Goal: Transaction & Acquisition: Purchase product/service

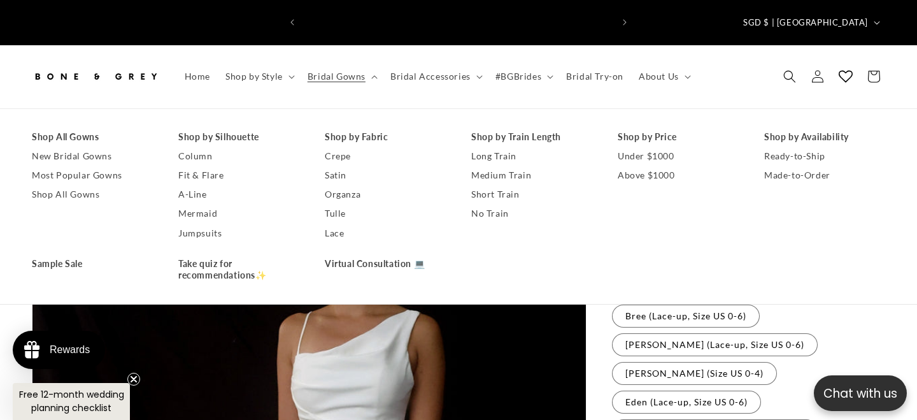
scroll to position [0, 310]
click at [72, 185] on link "Shop All Gowns" at bounding box center [92, 194] width 121 height 19
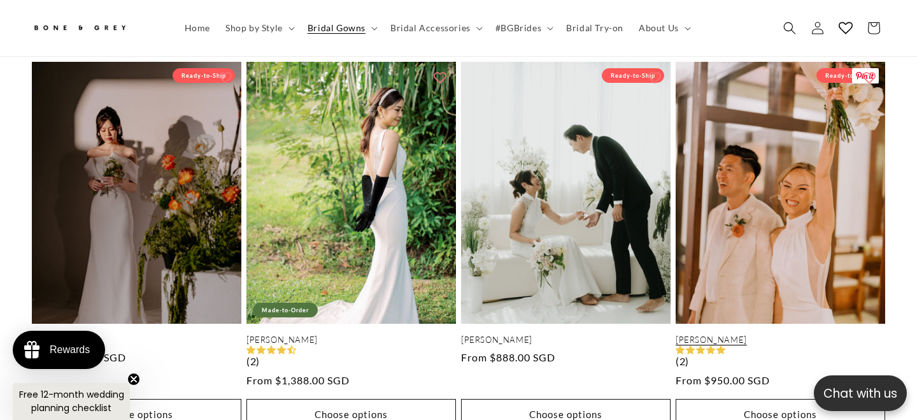
scroll to position [2309, 0]
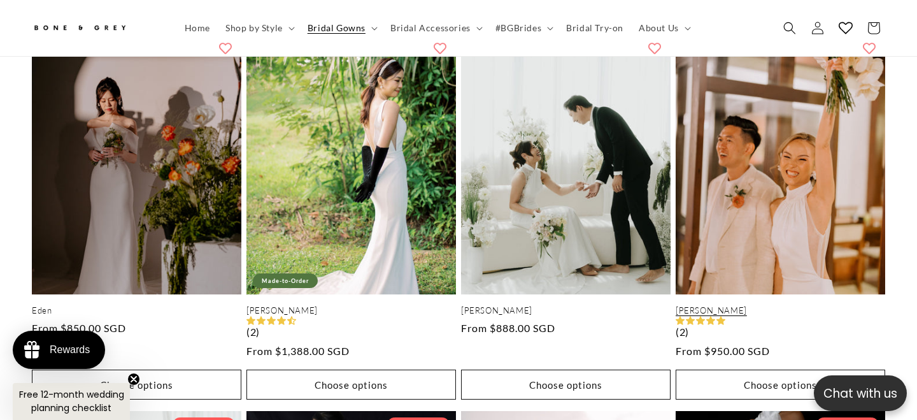
click at [798, 305] on link "Shelly" at bounding box center [781, 310] width 210 height 11
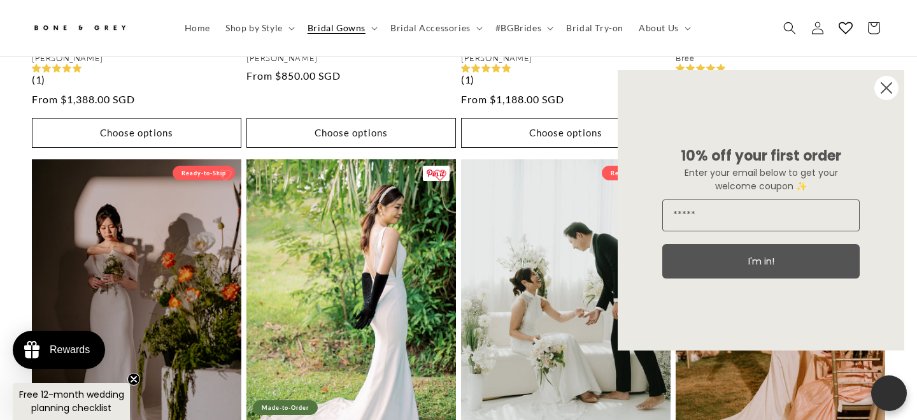
scroll to position [2252, 0]
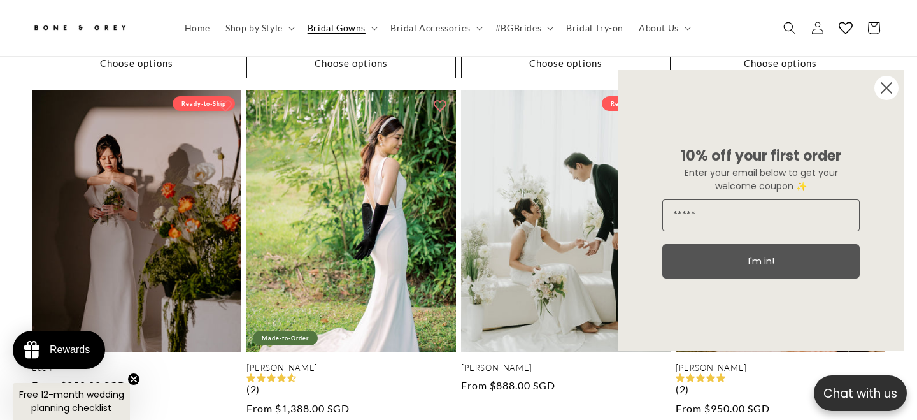
click at [886, 90] on circle "Close dialog" at bounding box center [886, 88] width 24 height 24
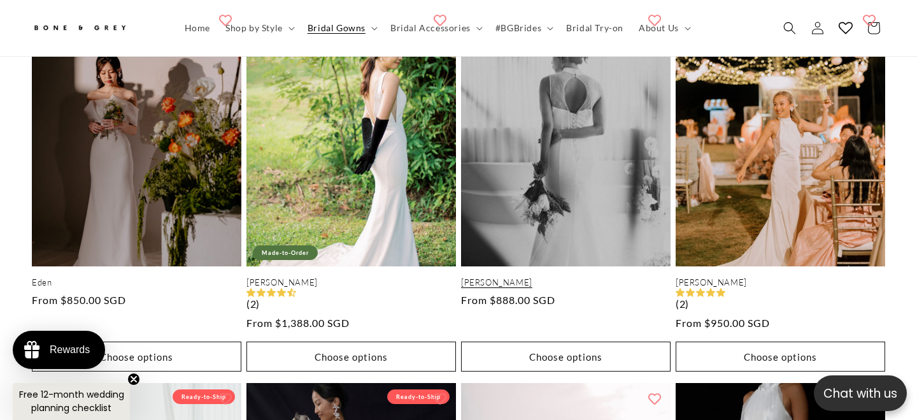
scroll to position [2358, 0]
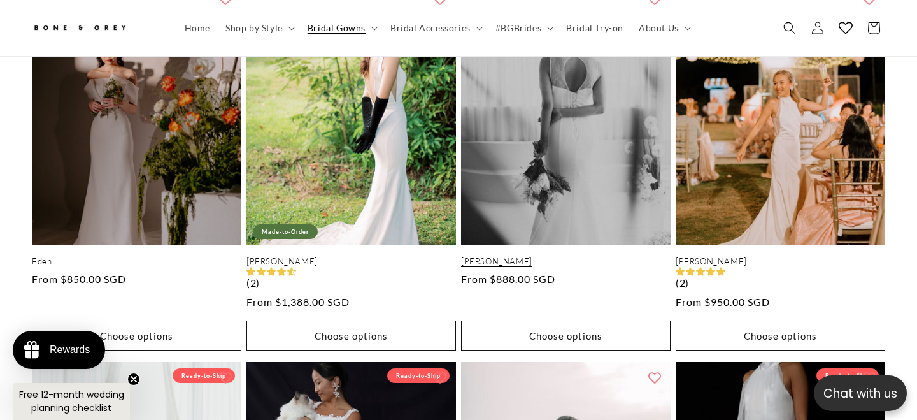
click at [562, 256] on link "[PERSON_NAME]" at bounding box center [566, 261] width 210 height 11
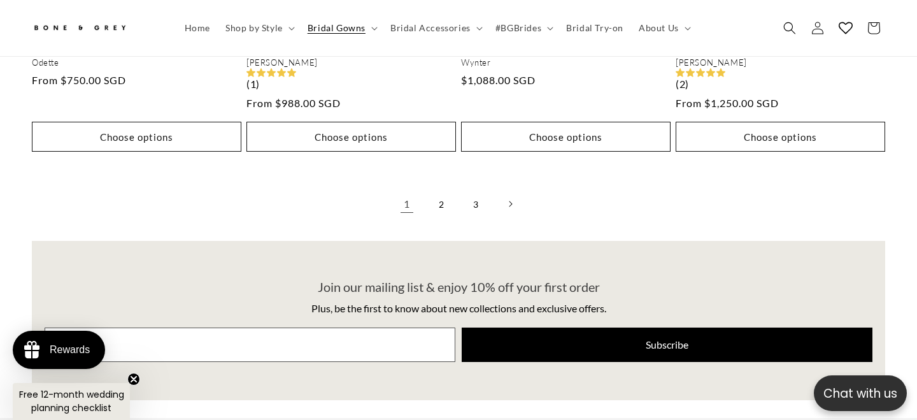
scroll to position [3313, 0]
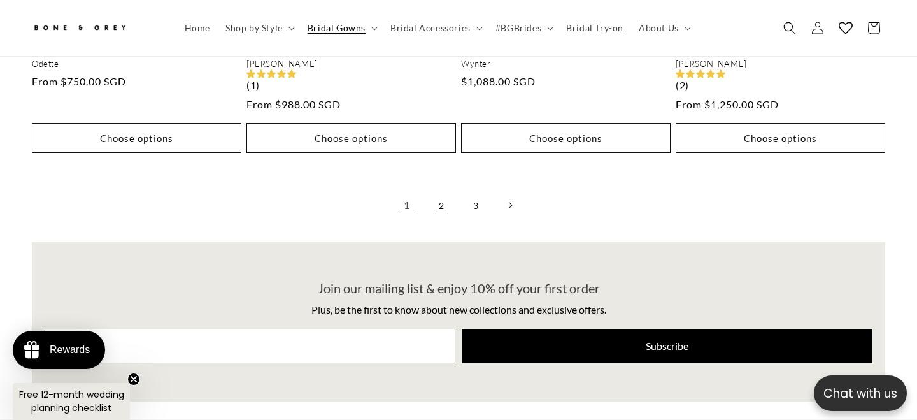
click at [438, 191] on link "2" at bounding box center [441, 205] width 28 height 28
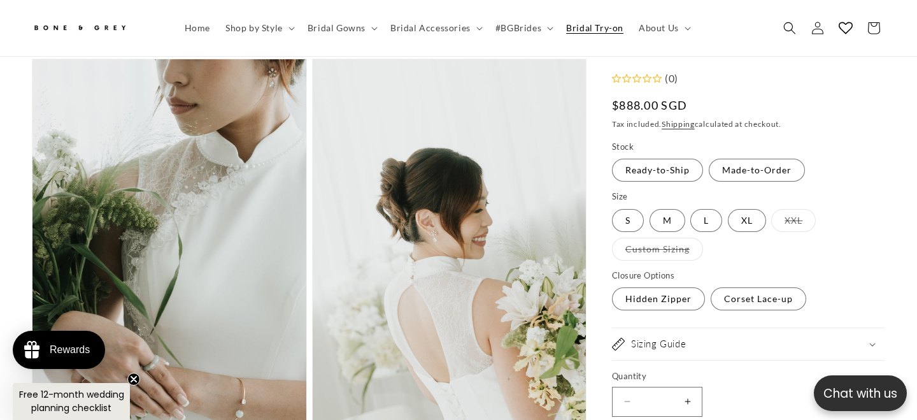
scroll to position [0, 619]
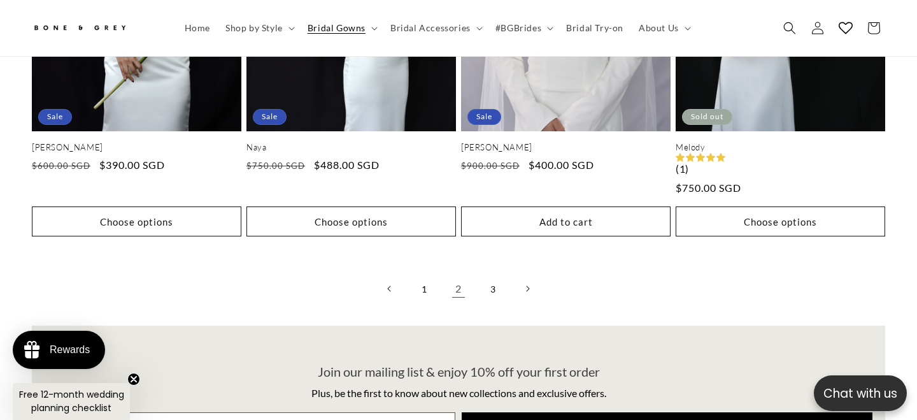
scroll to position [3229, 0]
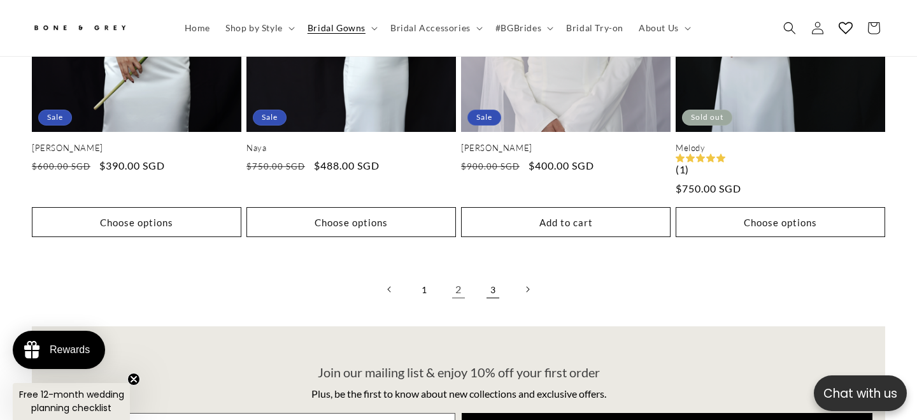
click at [499, 278] on link "3" at bounding box center [493, 289] width 28 height 28
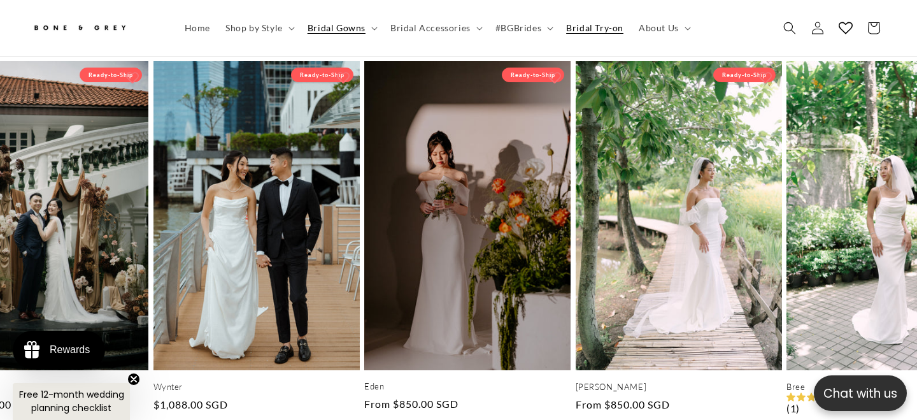
scroll to position [0, 2674]
